Goal: Transaction & Acquisition: Book appointment/travel/reservation

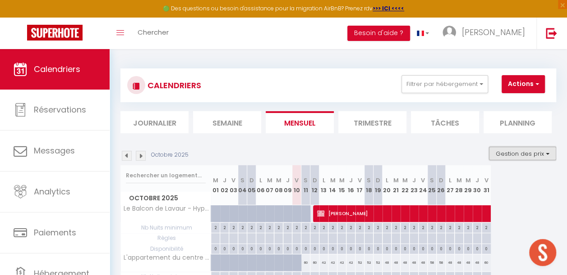
click at [518, 153] on button "Gestion des prix" at bounding box center [522, 154] width 67 height 14
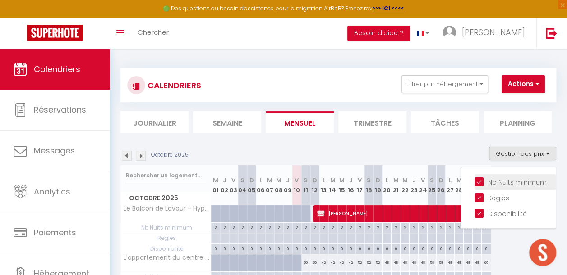
drag, startPoint x: 485, startPoint y: 180, endPoint x: 484, endPoint y: 187, distance: 7.3
click at [484, 180] on input "Nb Nuits minimum" at bounding box center [514, 181] width 81 height 9
checkbox input "false"
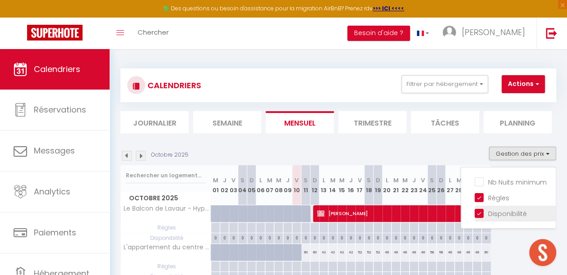
drag, startPoint x: 483, startPoint y: 195, endPoint x: 489, endPoint y: 209, distance: 15.0
click at [483, 196] on input "Règles" at bounding box center [514, 197] width 81 height 9
checkbox input "false"
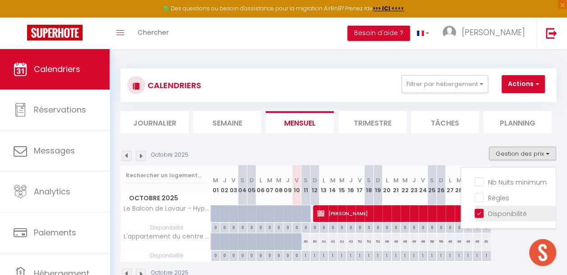
click at [490, 213] on input "Disponibilité" at bounding box center [514, 213] width 81 height 9
checkbox input "false"
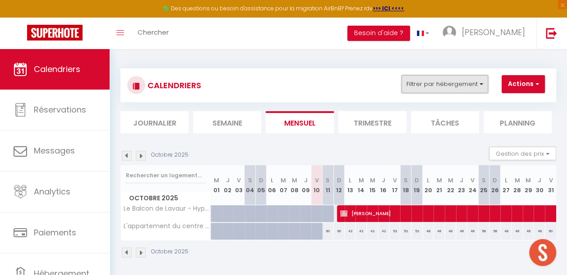
click at [453, 89] on button "Filtrer par hébergement" at bounding box center [444, 84] width 87 height 18
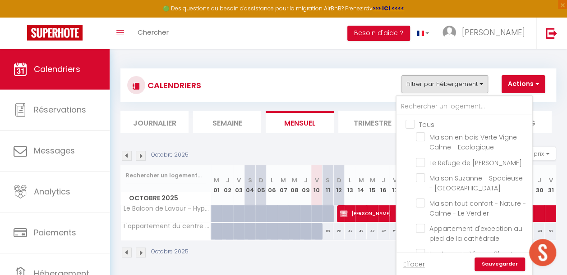
click at [413, 125] on input "Tous" at bounding box center [472, 123] width 135 height 9
checkbox input "true"
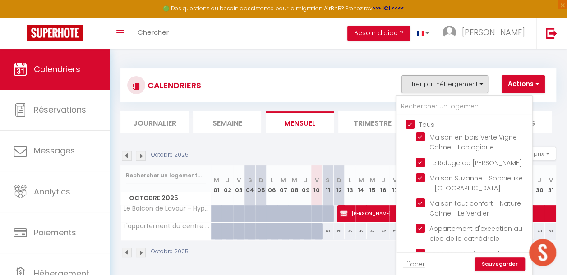
checkbox input "true"
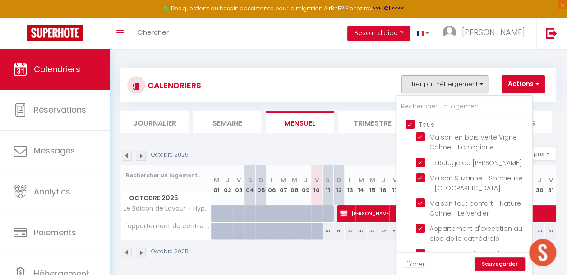
checkbox input "true"
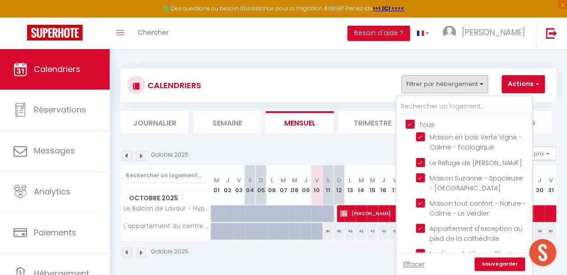
checkbox input "true"
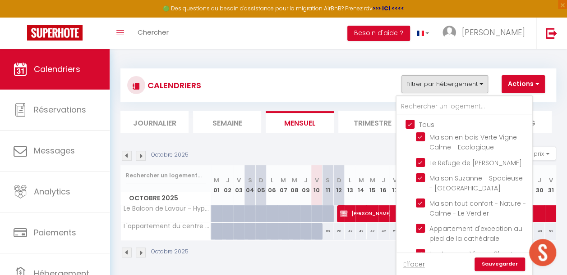
checkbox input "true"
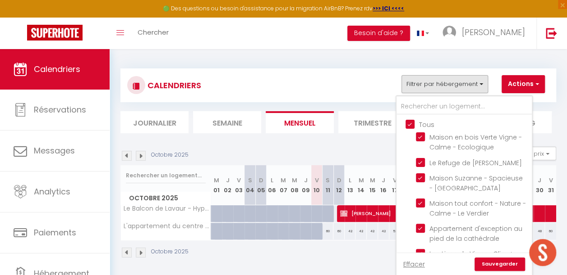
checkbox input "true"
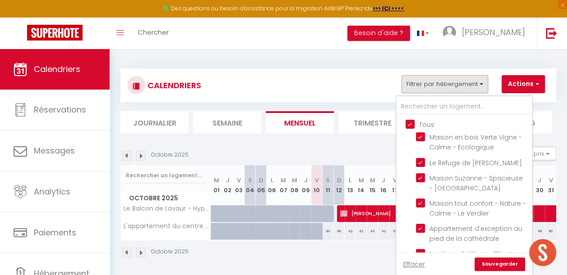
checkbox input "true"
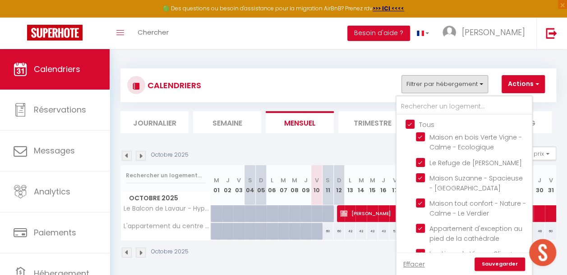
checkbox input "true"
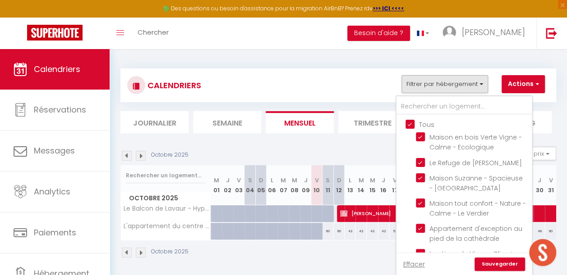
checkbox input "true"
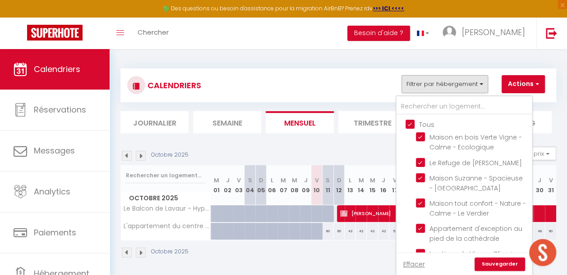
checkbox input "true"
click at [491, 263] on link "Sauvegarder" at bounding box center [499, 265] width 50 height 14
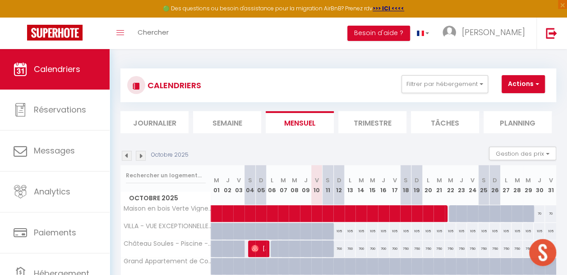
click at [143, 154] on img at bounding box center [141, 156] width 10 height 10
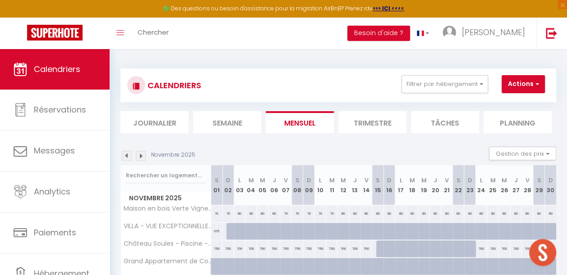
click at [143, 154] on img at bounding box center [141, 156] width 10 height 10
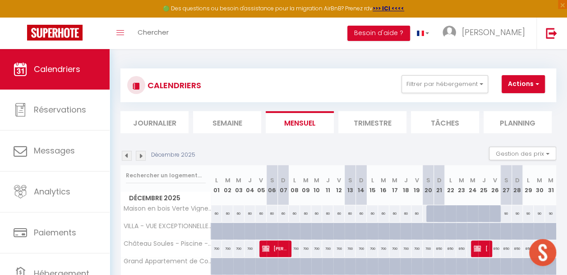
click at [143, 154] on img at bounding box center [141, 156] width 10 height 10
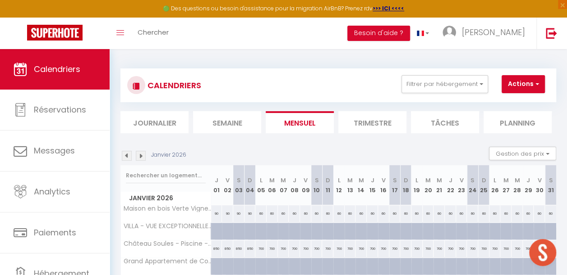
click at [143, 154] on img at bounding box center [141, 156] width 10 height 10
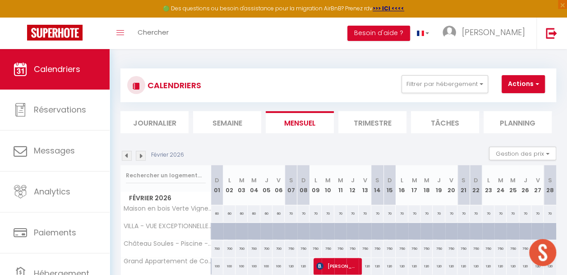
click at [143, 154] on img at bounding box center [141, 156] width 10 height 10
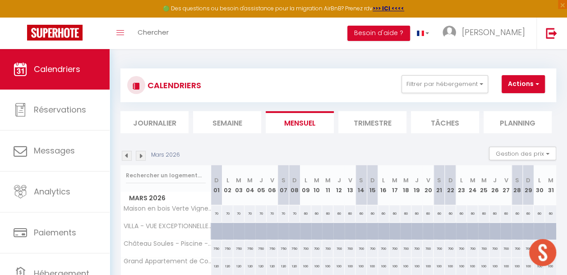
click at [143, 154] on img at bounding box center [141, 156] width 10 height 10
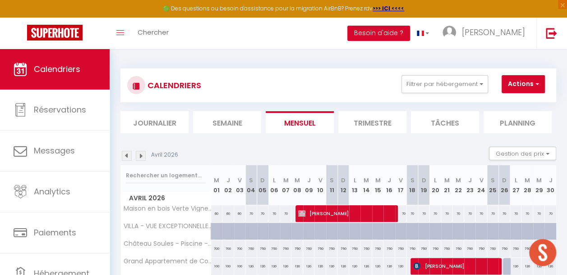
click at [143, 154] on img at bounding box center [141, 156] width 10 height 10
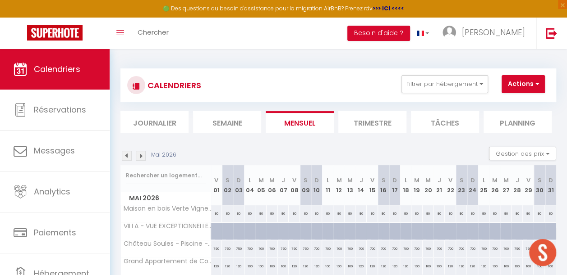
click at [143, 154] on img at bounding box center [141, 156] width 10 height 10
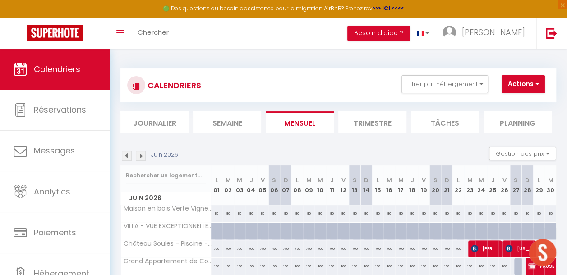
click at [143, 154] on img at bounding box center [141, 156] width 10 height 10
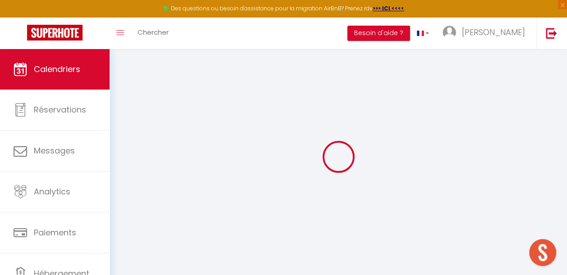
select select
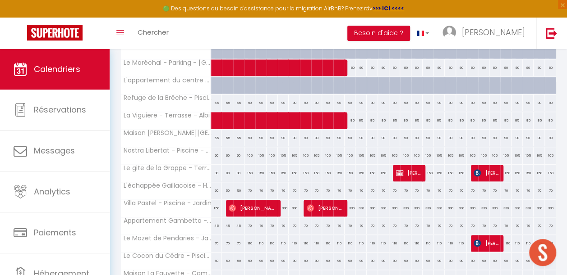
scroll to position [270, 0]
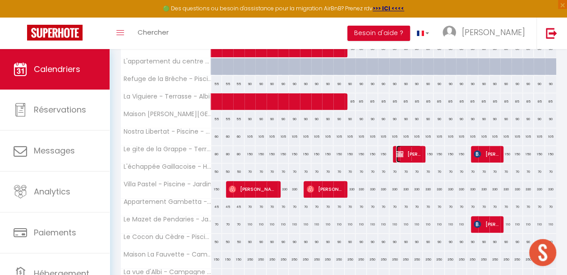
click at [406, 154] on span "Nina Wendling" at bounding box center [408, 154] width 25 height 17
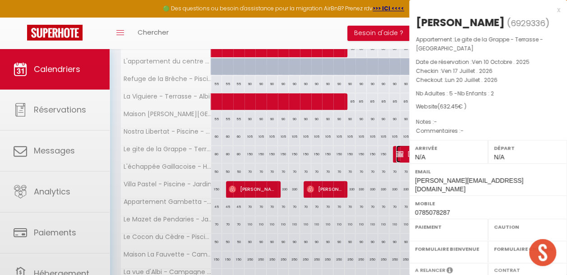
select select "OK"
select select "KO"
select select "0"
select select "1"
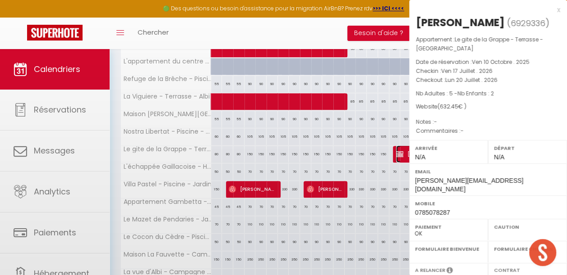
select select
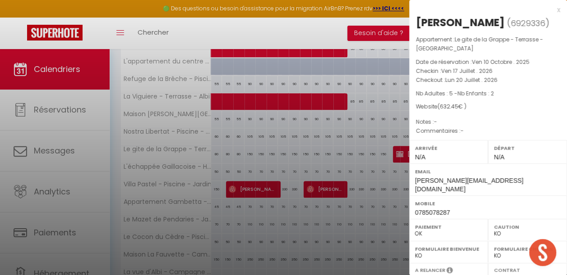
click at [375, 116] on div at bounding box center [283, 137] width 567 height 275
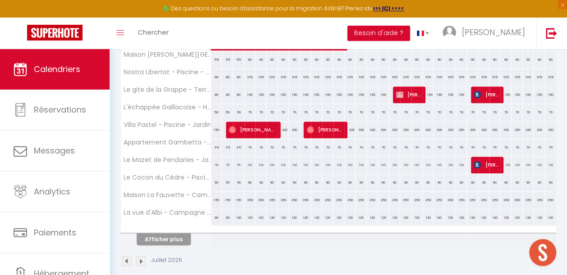
scroll to position [343, 0]
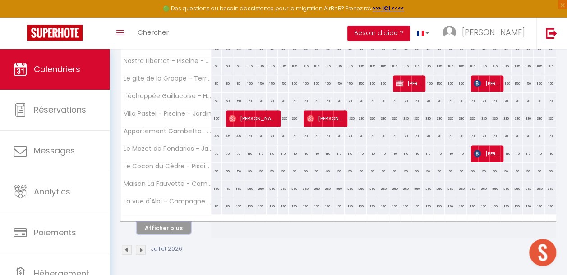
click at [152, 222] on button "Afficher plus" at bounding box center [164, 228] width 54 height 12
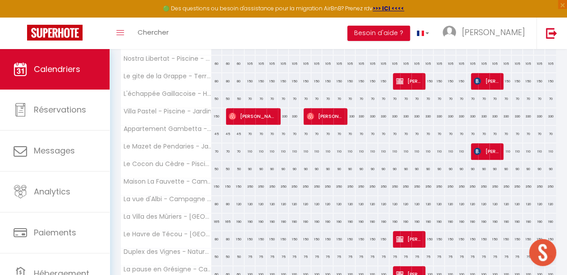
scroll to position [434, 0]
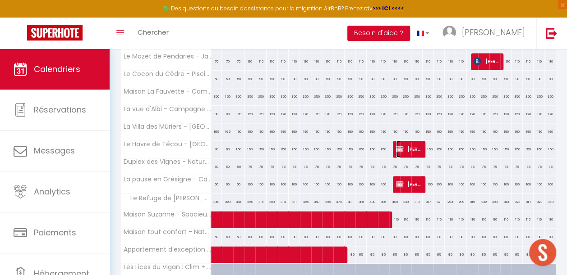
click at [403, 144] on span "laurent wendling" at bounding box center [408, 149] width 25 height 17
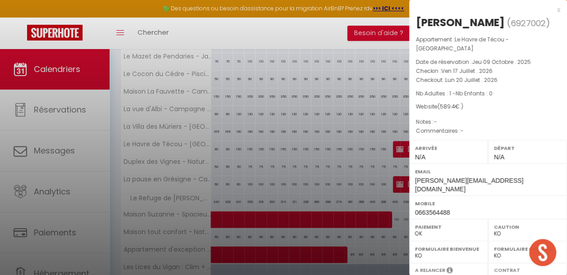
click at [362, 116] on div at bounding box center [283, 137] width 567 height 275
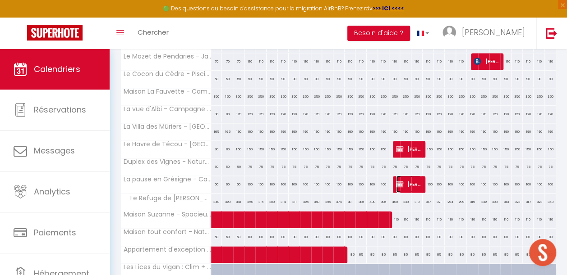
click at [402, 178] on span "laurent wendling" at bounding box center [408, 184] width 25 height 17
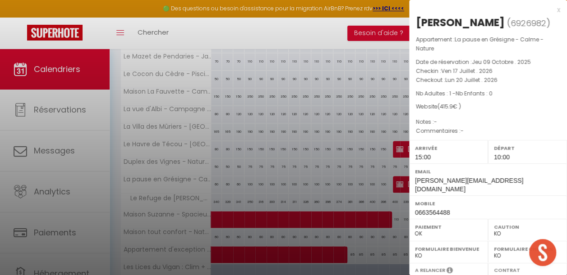
drag, startPoint x: 360, startPoint y: 163, endPoint x: 407, endPoint y: 177, distance: 49.2
click at [360, 163] on div at bounding box center [283, 137] width 567 height 275
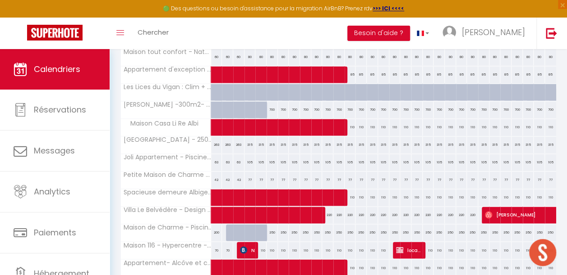
scroll to position [659, 0]
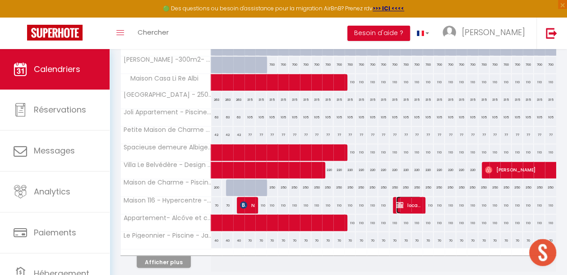
click at [410, 199] on span "location draps pour 2 lits ( 2 X 2 adultes ) nous ferons nous même nos lits. GR…" at bounding box center [408, 204] width 25 height 17
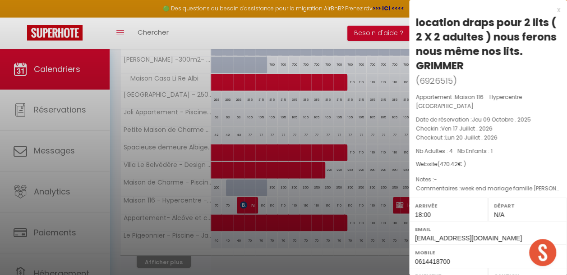
click at [398, 221] on div at bounding box center [283, 137] width 567 height 275
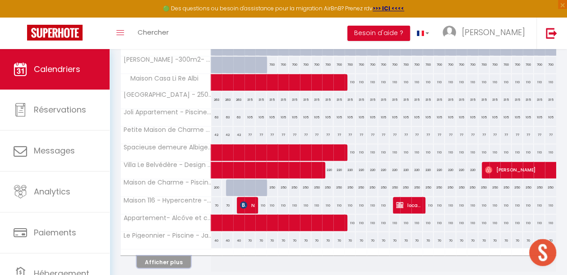
click at [179, 256] on button "Afficher plus" at bounding box center [164, 262] width 54 height 12
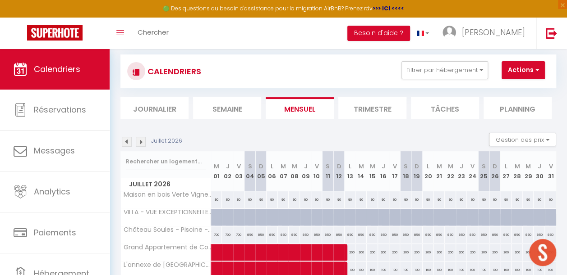
scroll to position [0, 0]
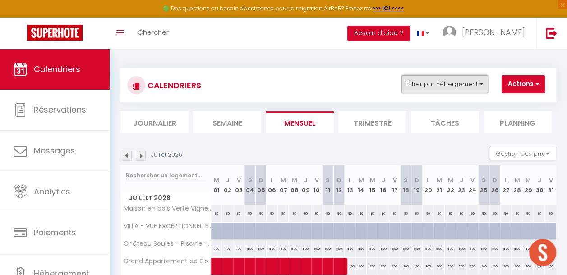
click at [478, 81] on button "Filtrer par hébergement" at bounding box center [444, 84] width 87 height 18
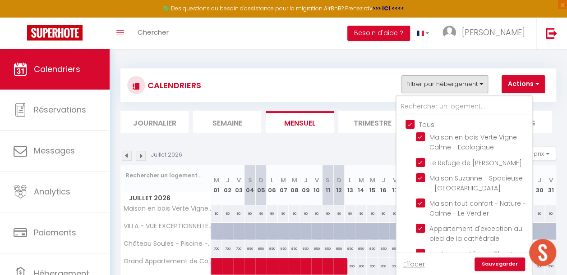
click at [411, 120] on input "Tous" at bounding box center [472, 123] width 135 height 9
checkbox input "false"
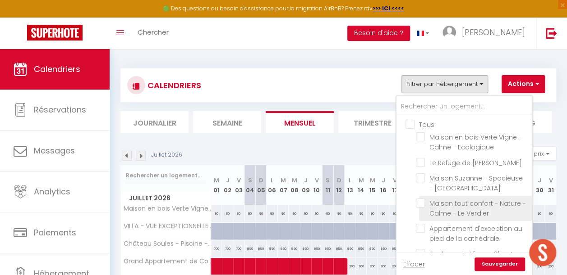
checkbox input "false"
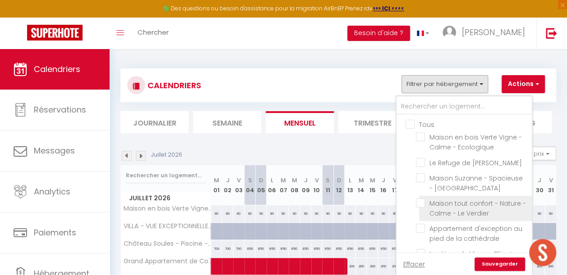
checkbox input "false"
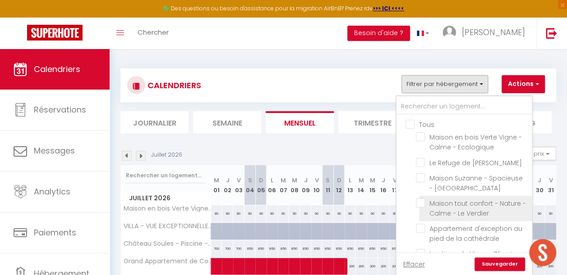
checkbox input "false"
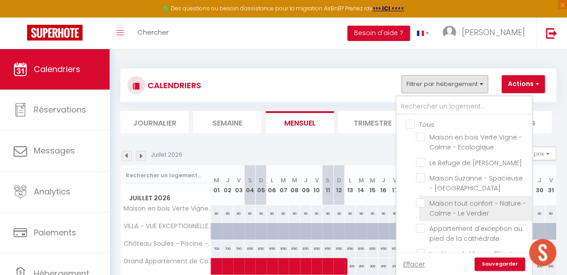
checkbox input "false"
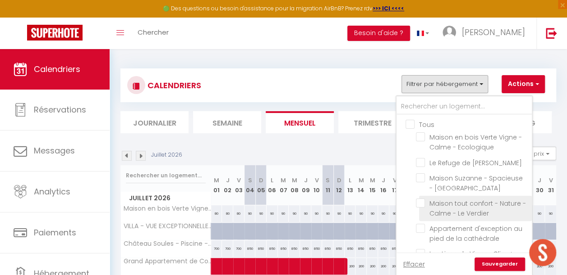
checkbox input "false"
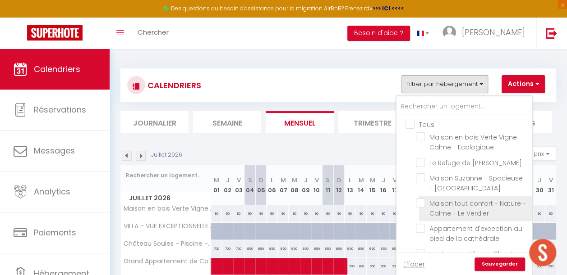
checkbox input "false"
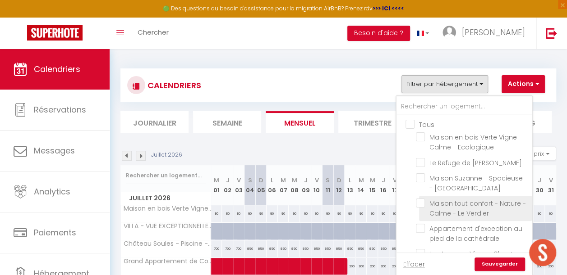
checkbox input "false"
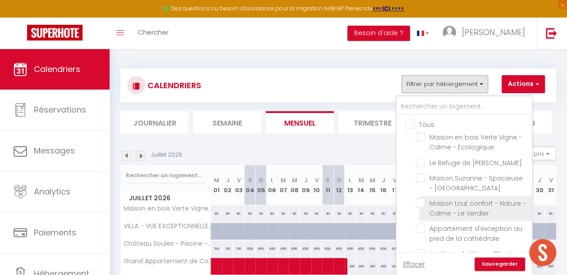
checkbox input "false"
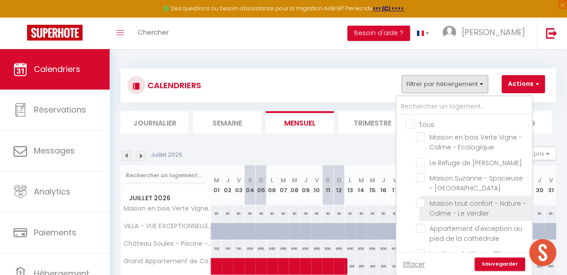
checkbox input "false"
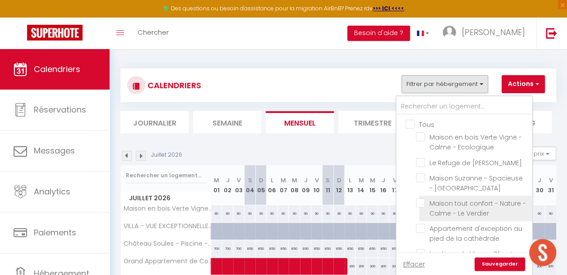
checkbox input "false"
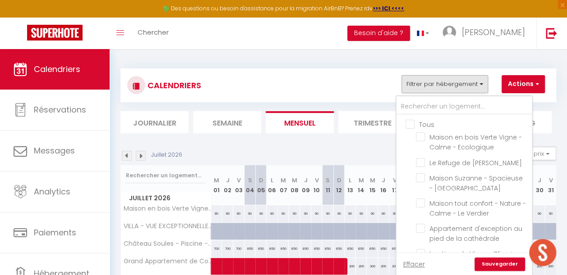
click at [492, 263] on link "Sauvegarder" at bounding box center [499, 265] width 50 height 14
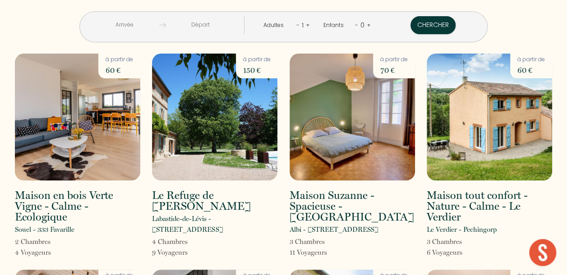
click at [153, 23] on input "text" at bounding box center [124, 25] width 69 height 18
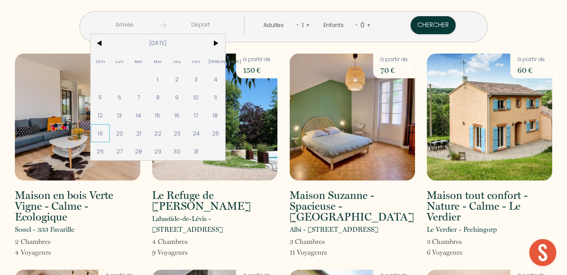
click at [110, 133] on span "19" at bounding box center [100, 133] width 19 height 18
type input "[DATE]"
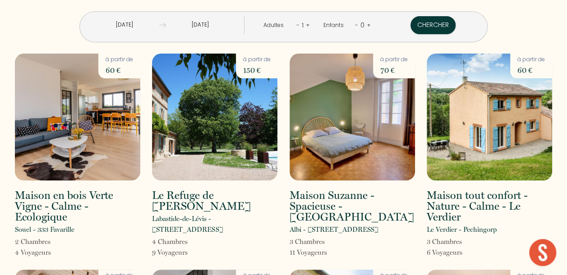
click at [224, 21] on input "[DATE]" at bounding box center [200, 25] width 69 height 18
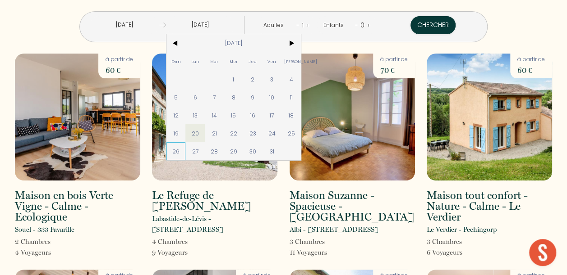
click at [186, 155] on span "26" at bounding box center [175, 151] width 19 height 18
type input "[DATE]"
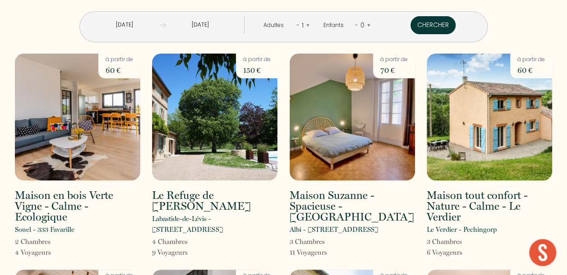
click at [410, 22] on button "Chercher" at bounding box center [432, 25] width 45 height 18
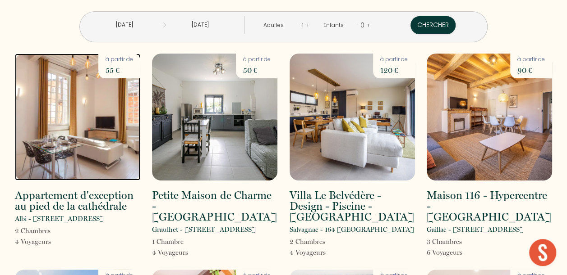
click at [120, 105] on img at bounding box center [77, 117] width 125 height 127
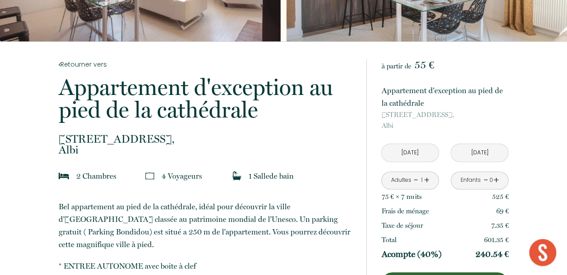
scroll to position [180, 0]
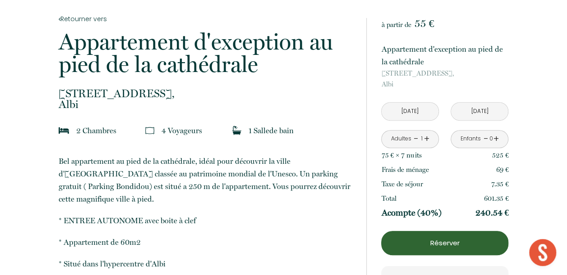
drag, startPoint x: 378, startPoint y: 153, endPoint x: 515, endPoint y: 217, distance: 151.0
drag, startPoint x: 515, startPoint y: 217, endPoint x: 497, endPoint y: 188, distance: 34.0
copy div "75 € × 7 nuit s 525 € Frais de ménage 69 € Taxe de séjour 7.35 € Total 601.35 €…"
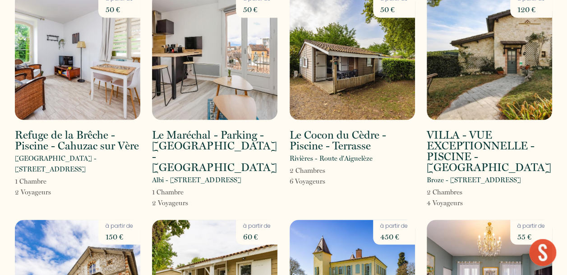
scroll to position [670, 0]
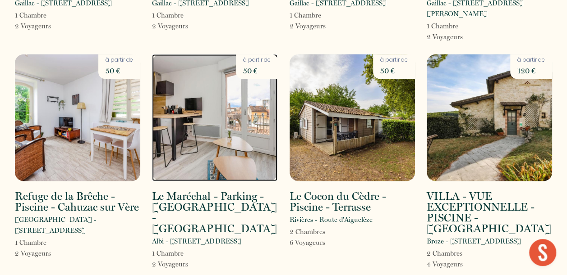
click at [236, 71] on img at bounding box center [214, 117] width 125 height 127
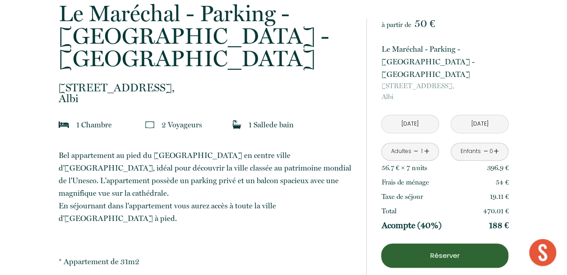
scroll to position [225, 0]
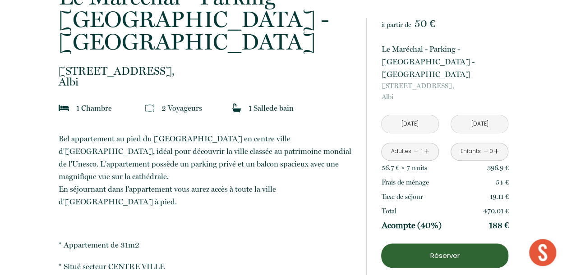
drag, startPoint x: 494, startPoint y: 211, endPoint x: 427, endPoint y: 197, distance: 68.5
drag, startPoint x: 427, startPoint y: 197, endPoint x: 543, endPoint y: 225, distance: 119.1
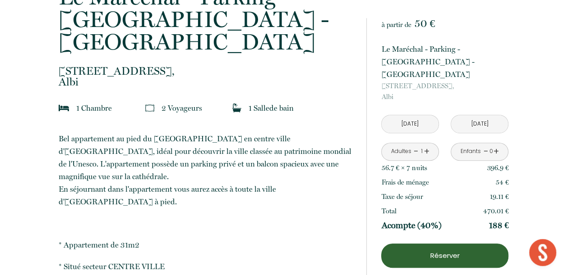
drag, startPoint x: 381, startPoint y: 155, endPoint x: 507, endPoint y: 215, distance: 138.9
click at [507, 215] on div "56.7 € × 7 nuit s 396.9 € Frais de ménage 54 € Taxe de séjour 19.11 € Total 470…" at bounding box center [444, 197] width 127 height 72
copy div "56.7 € × 7 nuit s 396.9 € Frais de ménage 54 € Taxe de séjour 19.11 € Total 470…"
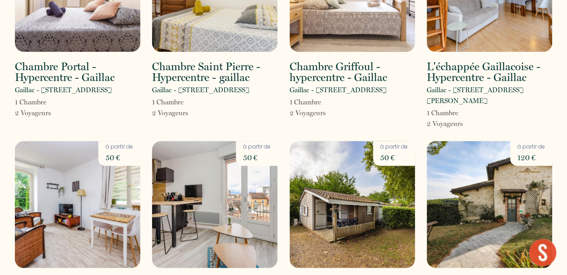
scroll to position [496, 0]
